Goal: Navigation & Orientation: Find specific page/section

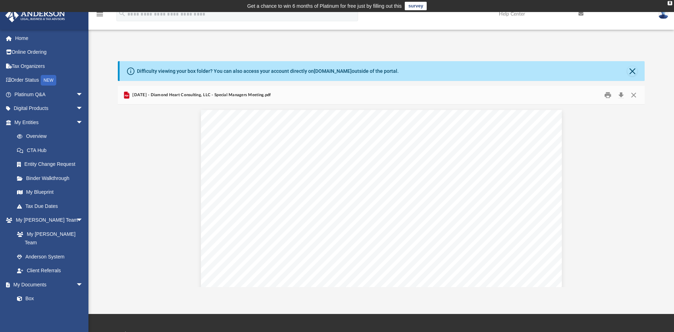
scroll to position [283, 0]
click at [23, 37] on link "Home" at bounding box center [49, 38] width 89 height 14
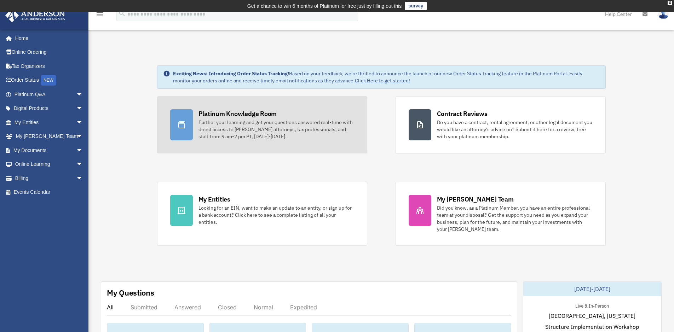
click at [228, 112] on div "Platinum Knowledge Room" at bounding box center [237, 113] width 79 height 9
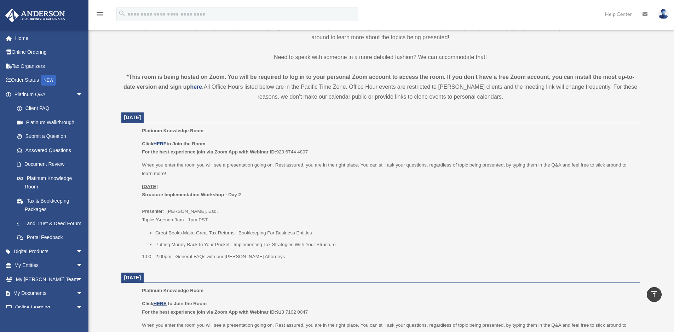
scroll to position [224, 0]
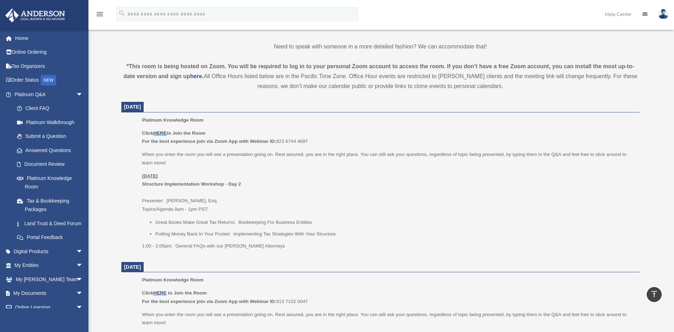
click at [164, 134] on u "HERE" at bounding box center [159, 132] width 13 height 5
